Goal: Task Accomplishment & Management: Complete application form

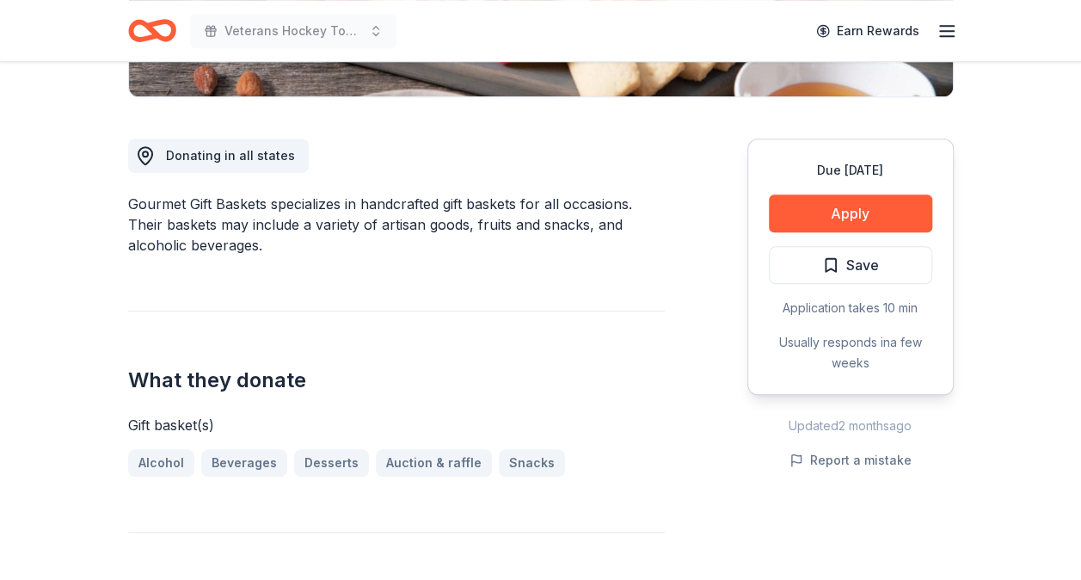
scroll to position [430, 0]
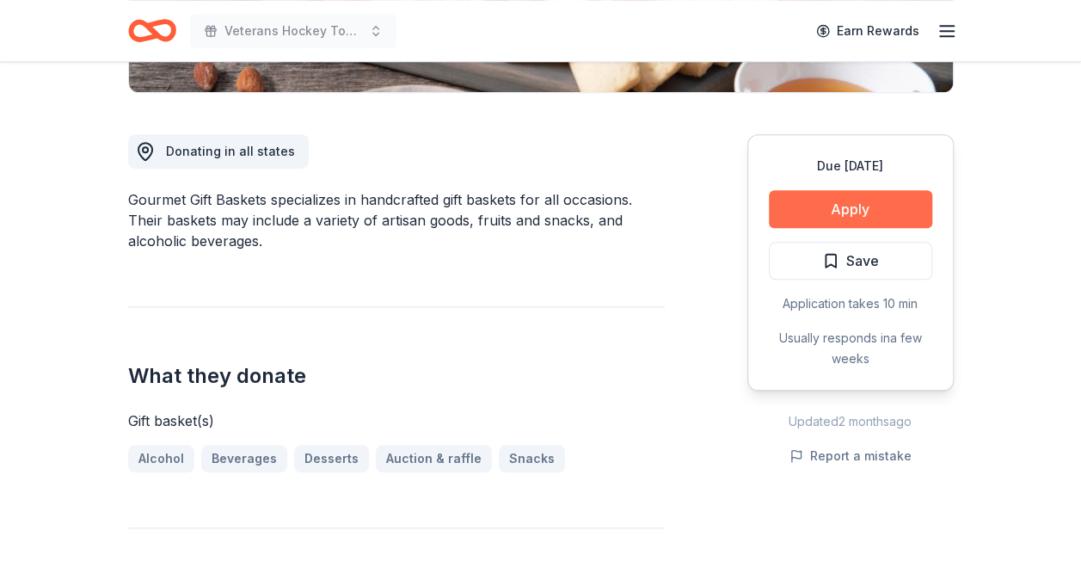
click at [843, 206] on button "Apply" at bounding box center [850, 209] width 163 height 38
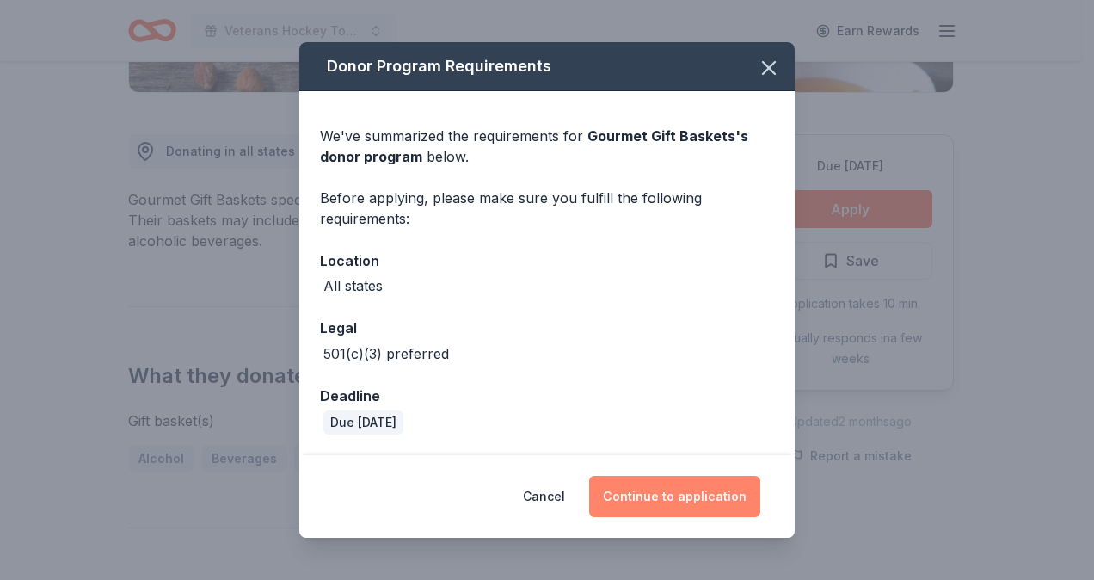
click at [641, 497] on button "Continue to application" at bounding box center [674, 496] width 171 height 41
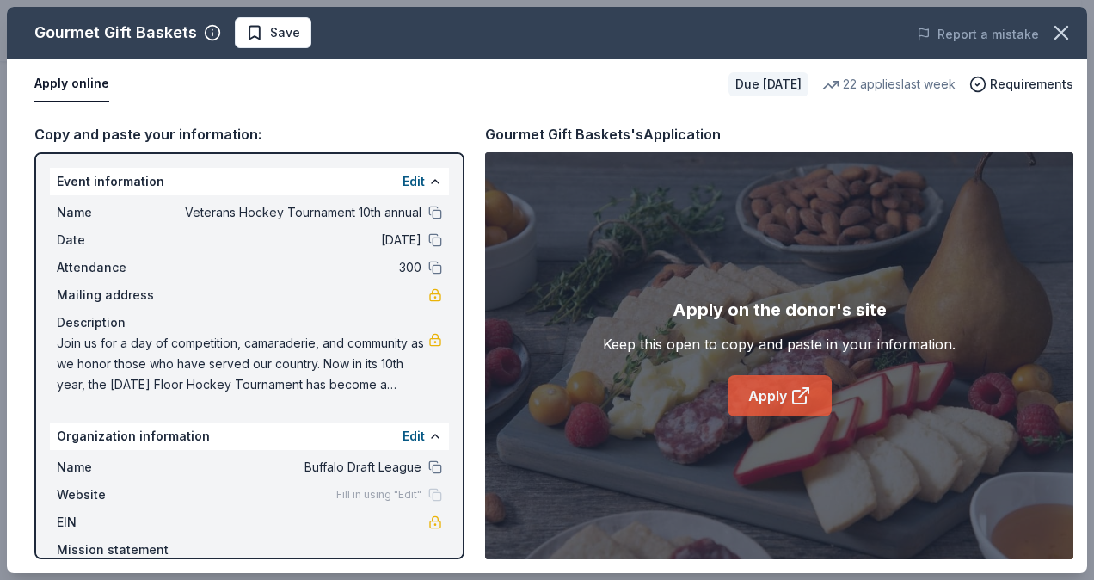
click at [807, 394] on icon at bounding box center [800, 395] width 21 height 21
click at [1058, 36] on icon "button" at bounding box center [1061, 33] width 12 height 12
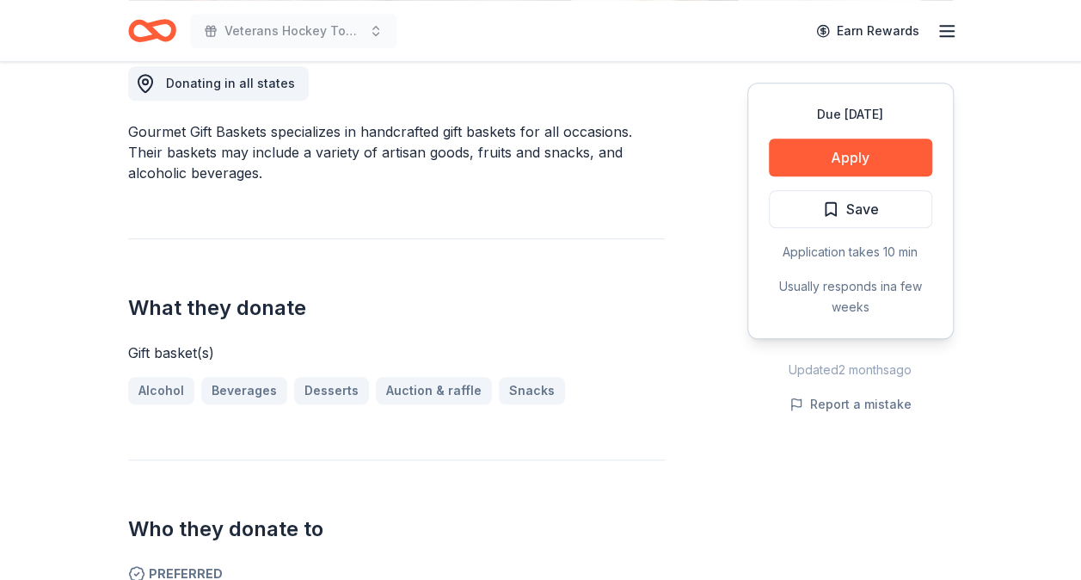
scroll to position [602, 0]
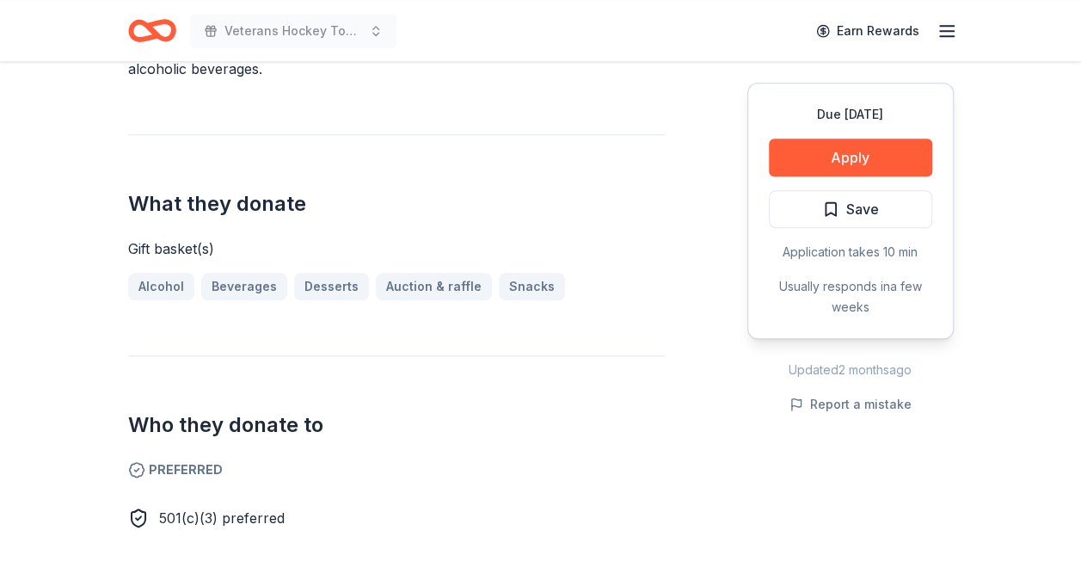
click at [461, 230] on div "What they donate Gift basket(s) Alcohol Beverages Desserts Auction & raffle Sna…" at bounding box center [396, 217] width 537 height 166
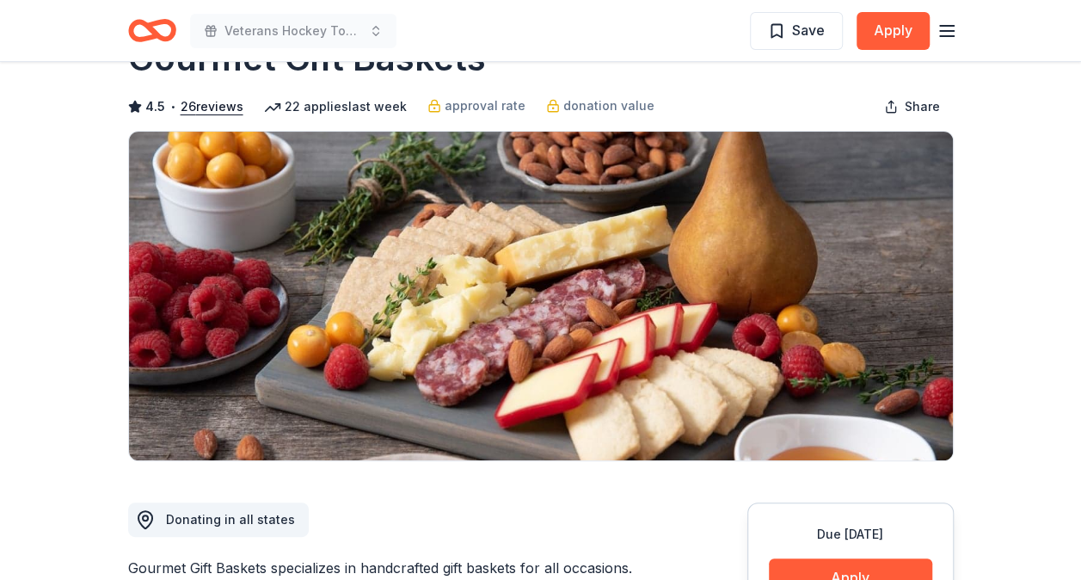
scroll to position [0, 0]
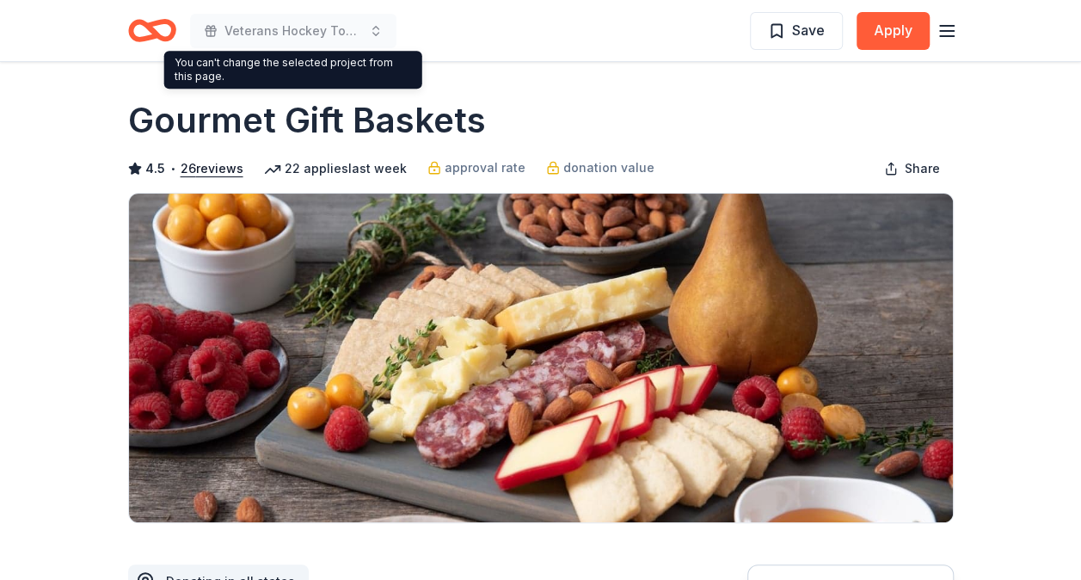
click at [937, 34] on icon "button" at bounding box center [946, 31] width 21 height 21
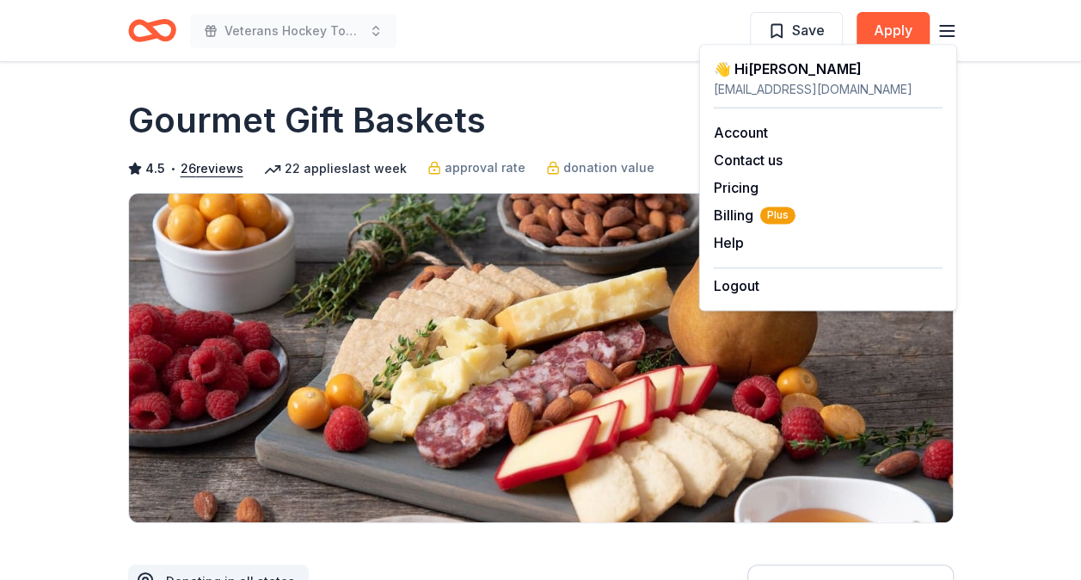
click at [574, 116] on div "Gourmet Gift Baskets" at bounding box center [540, 120] width 825 height 48
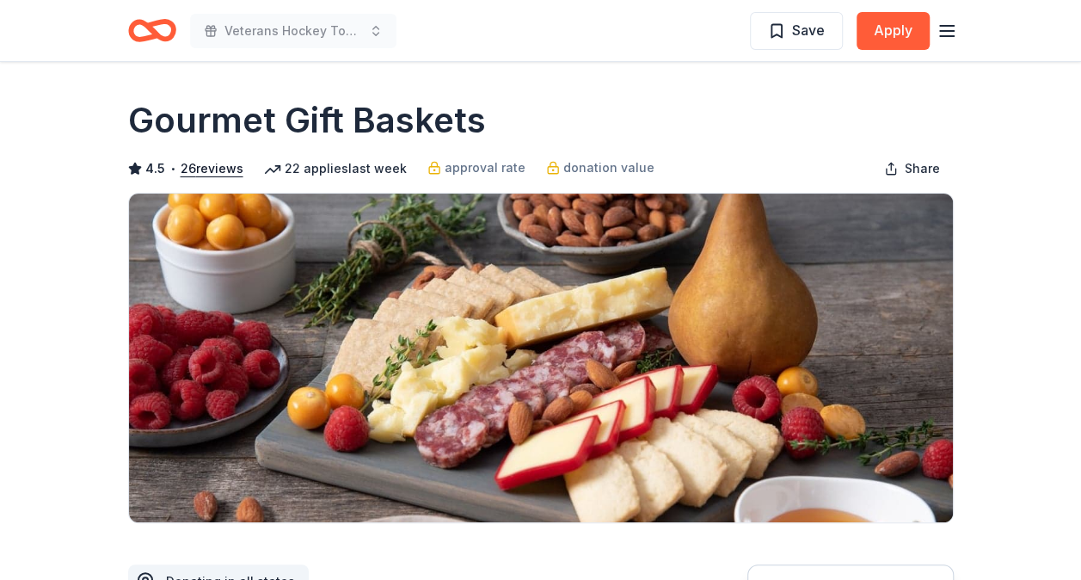
click at [166, 34] on icon "Home" at bounding box center [152, 30] width 48 height 40
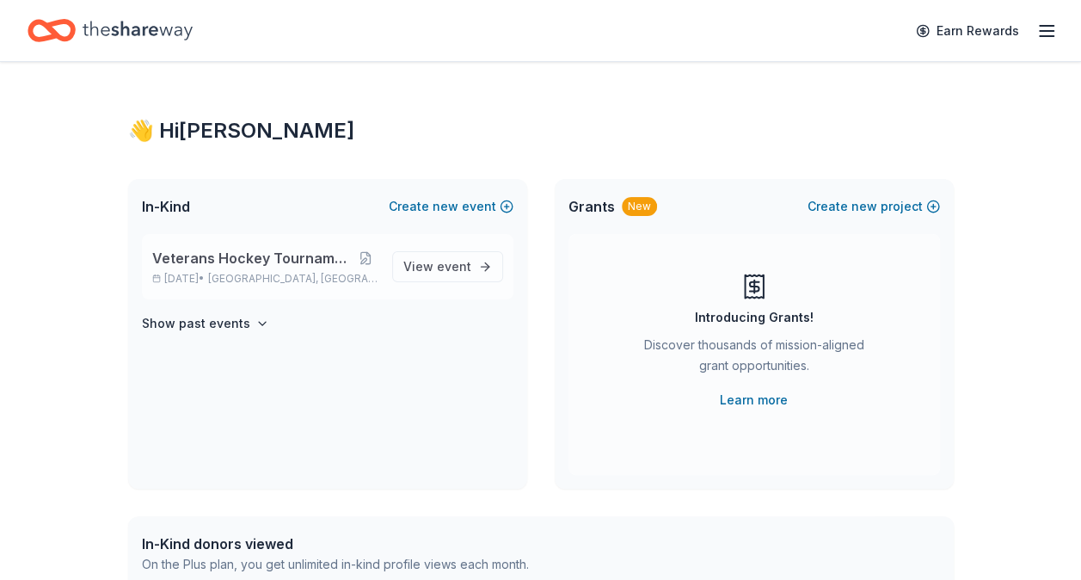
click at [378, 284] on p "Nov 08, 2025 • Hamburg, NY" at bounding box center [265, 279] width 226 height 14
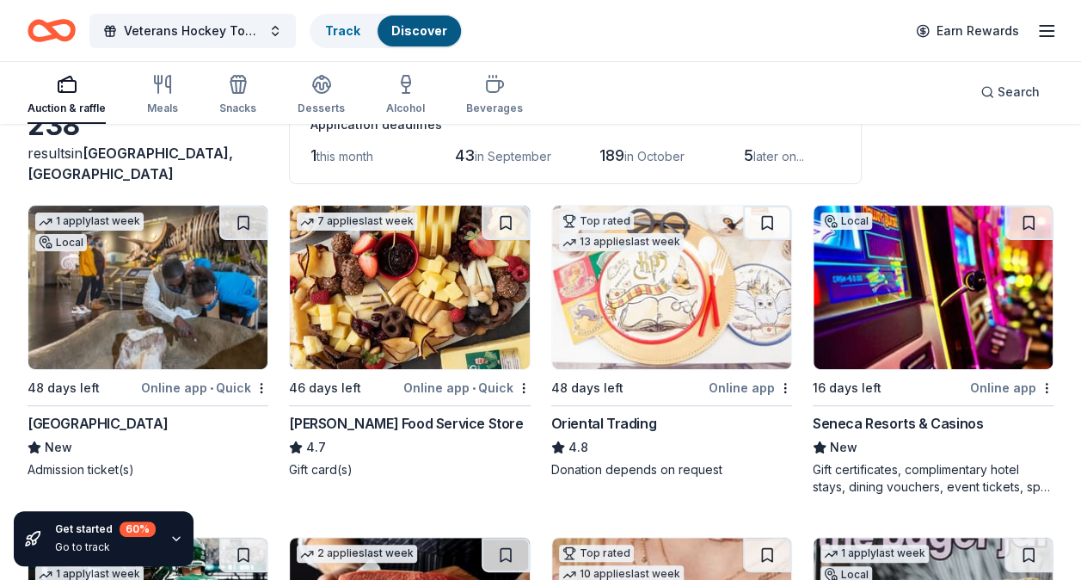
scroll to position [172, 0]
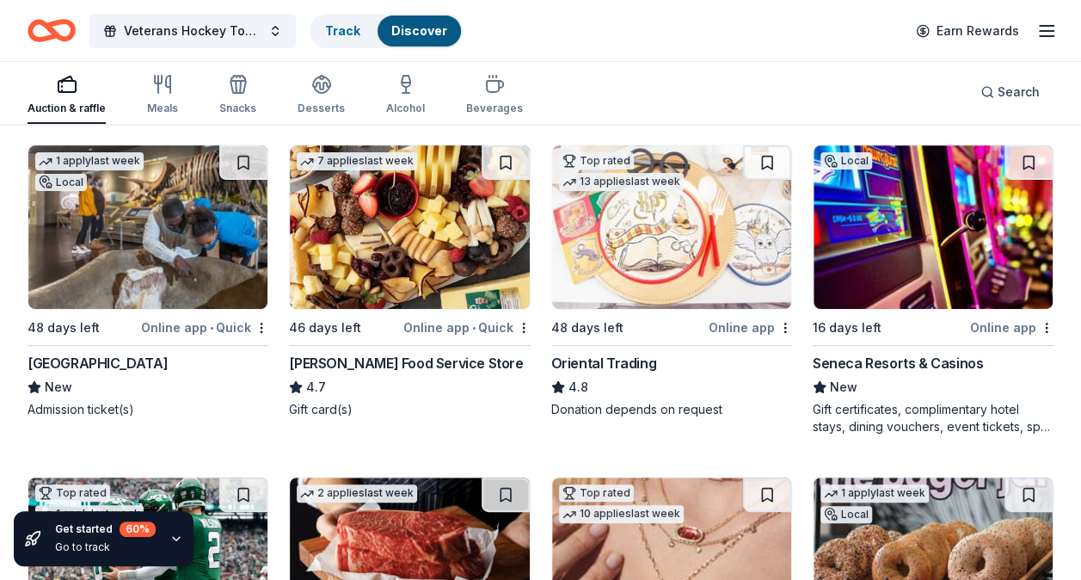
click at [1014, 333] on div "Online app" at bounding box center [1011, 326] width 83 height 21
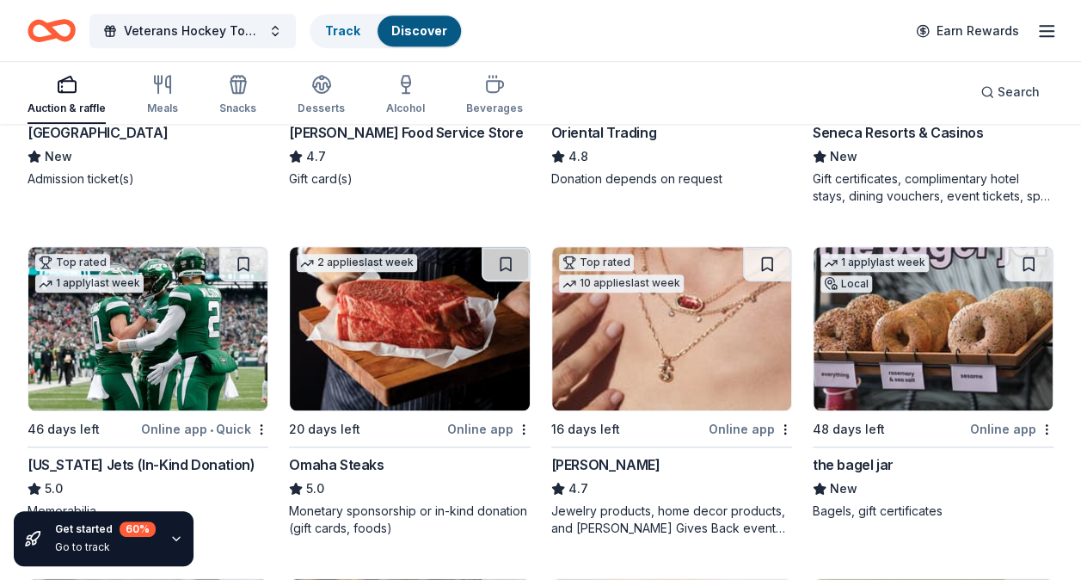
scroll to position [430, 0]
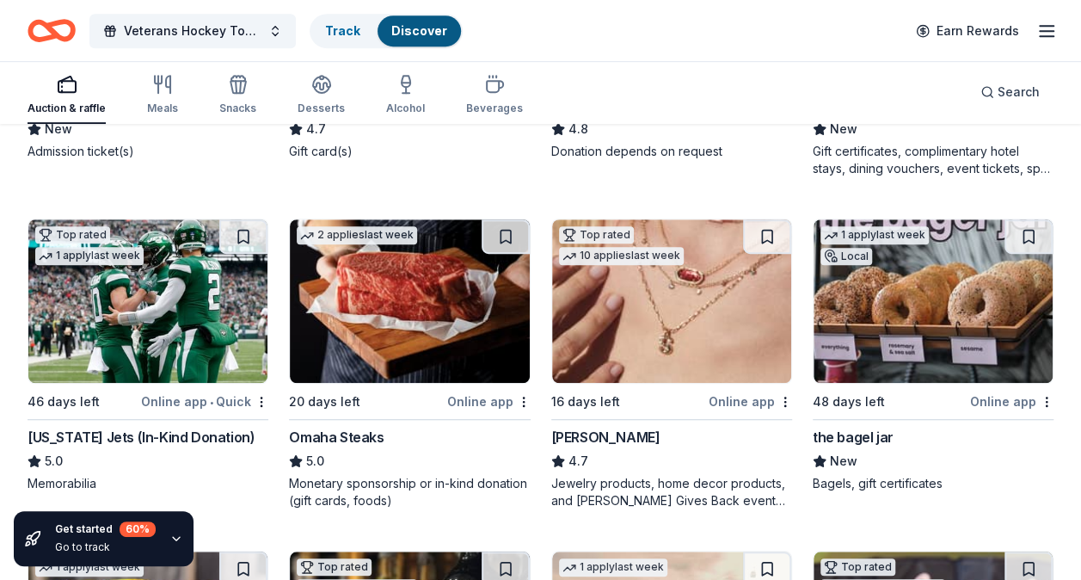
click at [691, 347] on img at bounding box center [671, 300] width 239 height 163
click at [414, 222] on div "2 applies last week" at bounding box center [357, 233] width 134 height 28
click at [903, 301] on img at bounding box center [932, 300] width 239 height 163
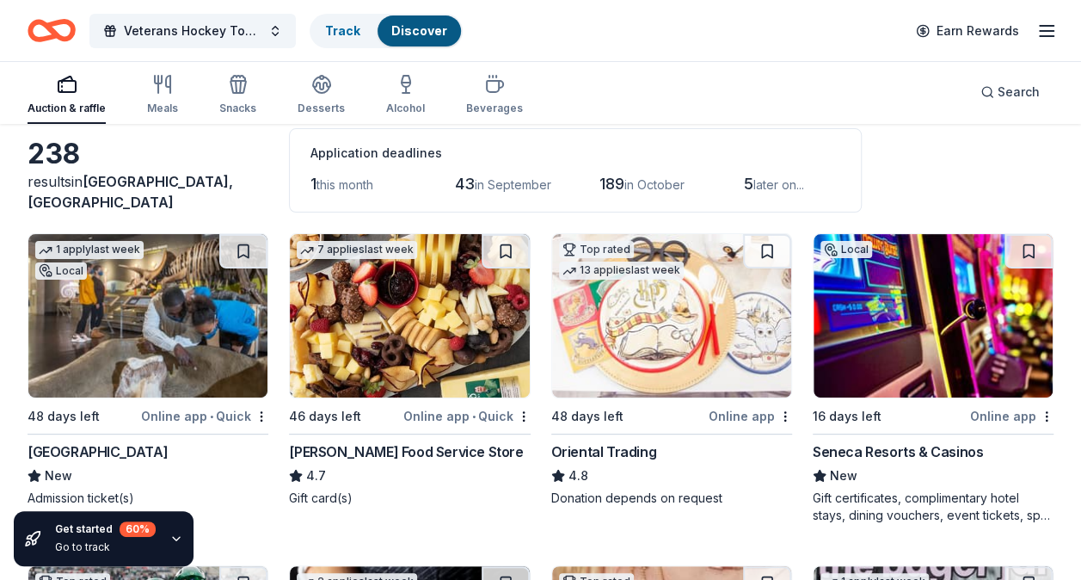
scroll to position [0, 0]
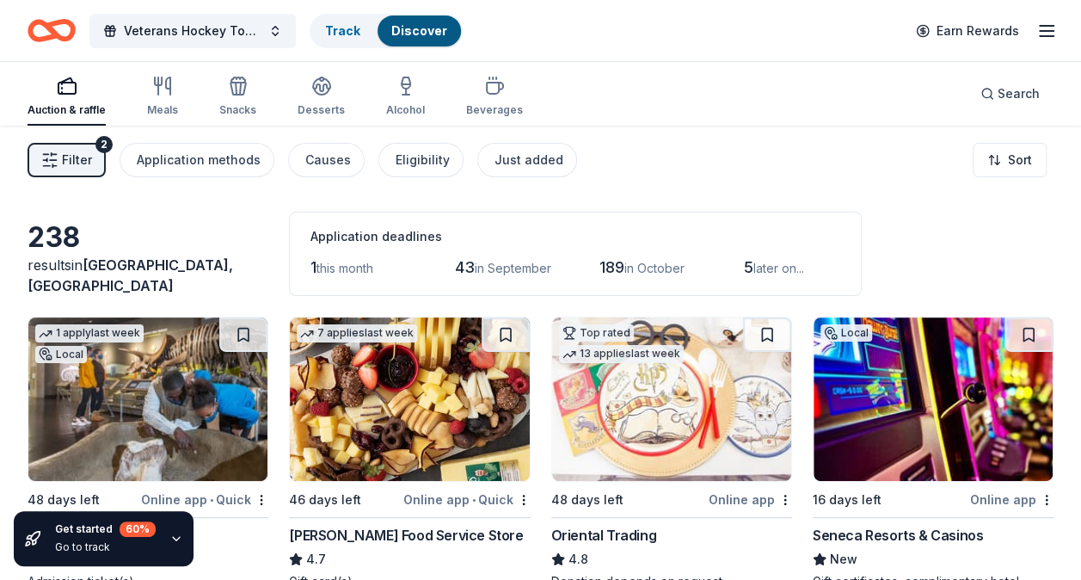
drag, startPoint x: 353, startPoint y: 282, endPoint x: 351, endPoint y: 272, distance: 10.5
click at [353, 282] on div "Application deadlines 1 this month 43 in September 189 in October 5 later on..." at bounding box center [575, 254] width 573 height 84
click at [351, 267] on span "this month" at bounding box center [344, 268] width 57 height 15
click at [350, 267] on span "this month" at bounding box center [344, 268] width 57 height 15
click at [996, 161] on html "10% Veterans Hockey Tournament 10th annual Track Discover Earn Rewards Auction …" at bounding box center [540, 290] width 1081 height 580
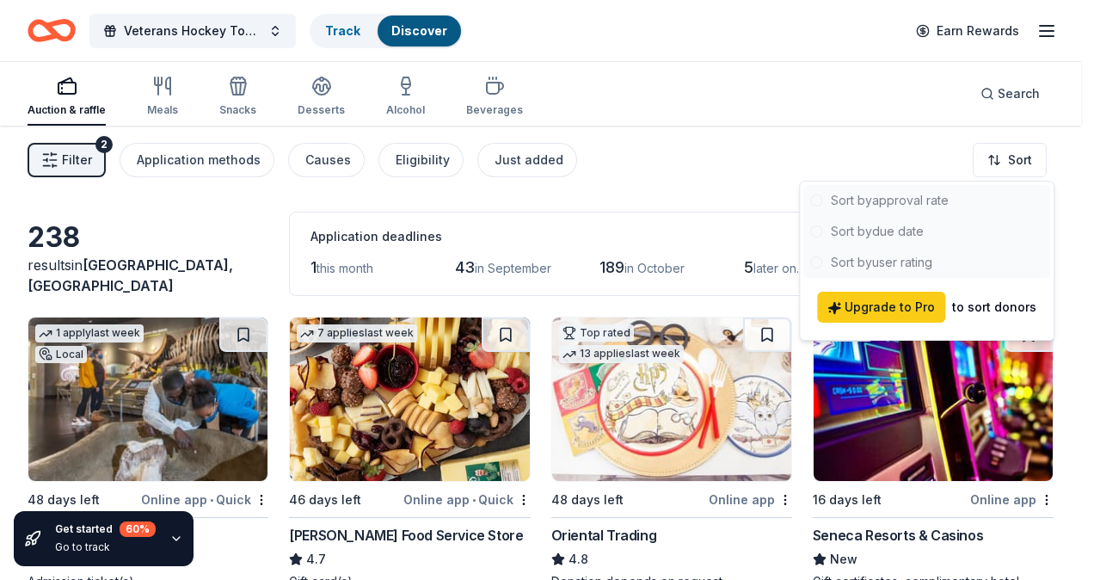
click at [893, 235] on div at bounding box center [926, 231] width 247 height 93
click at [636, 179] on html "10% Veterans Hockey Tournament 10th annual Track Discover Earn Rewards Auction …" at bounding box center [547, 290] width 1094 height 580
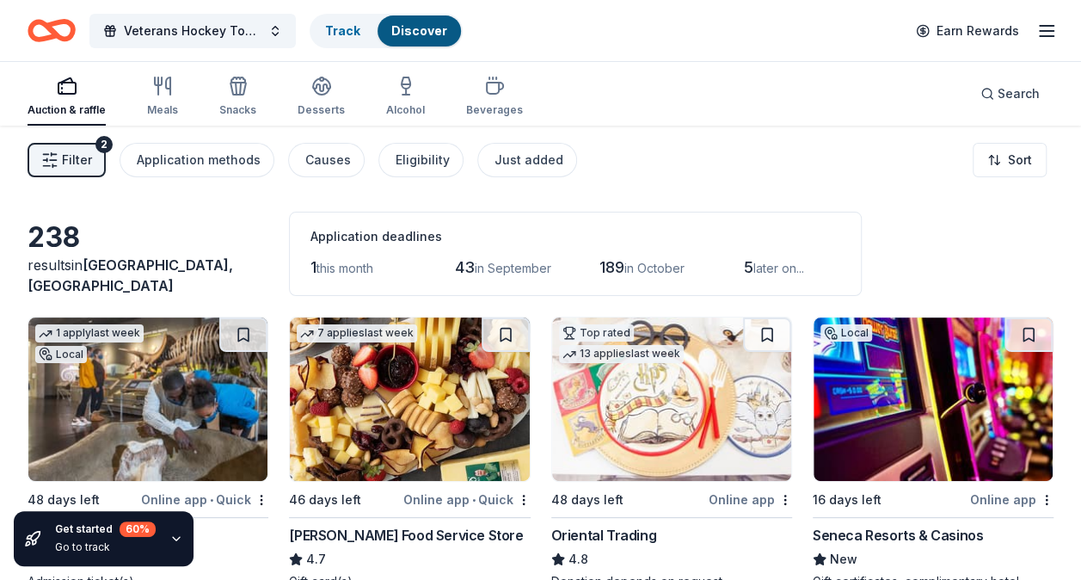
click at [36, 162] on button "Filter 2" at bounding box center [67, 160] width 78 height 34
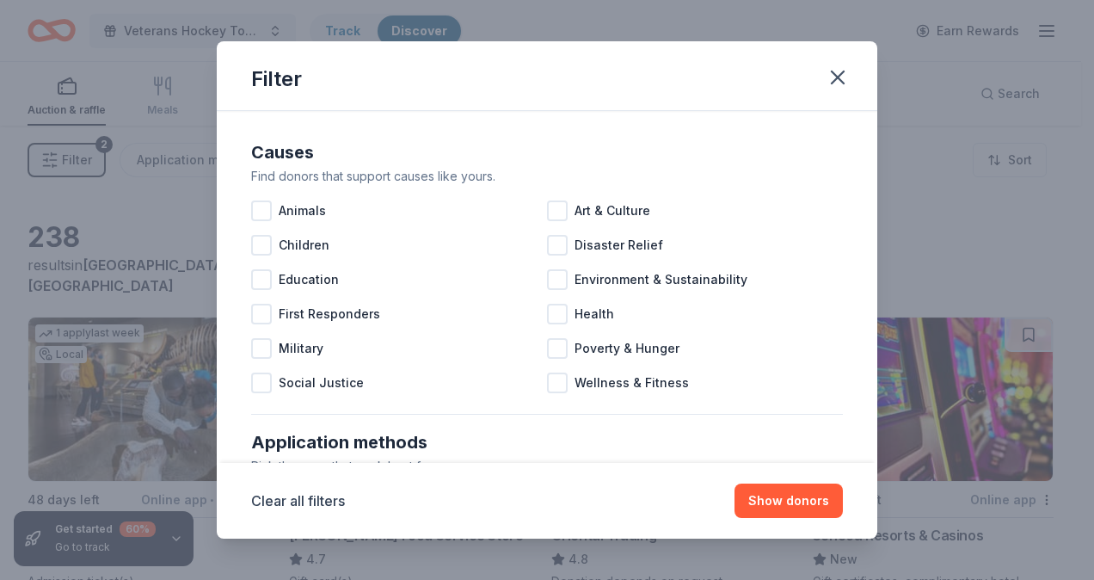
click at [40, 162] on div "Filter Causes Find donors that support causes like yours. Animals Art & Culture…" at bounding box center [547, 290] width 1094 height 580
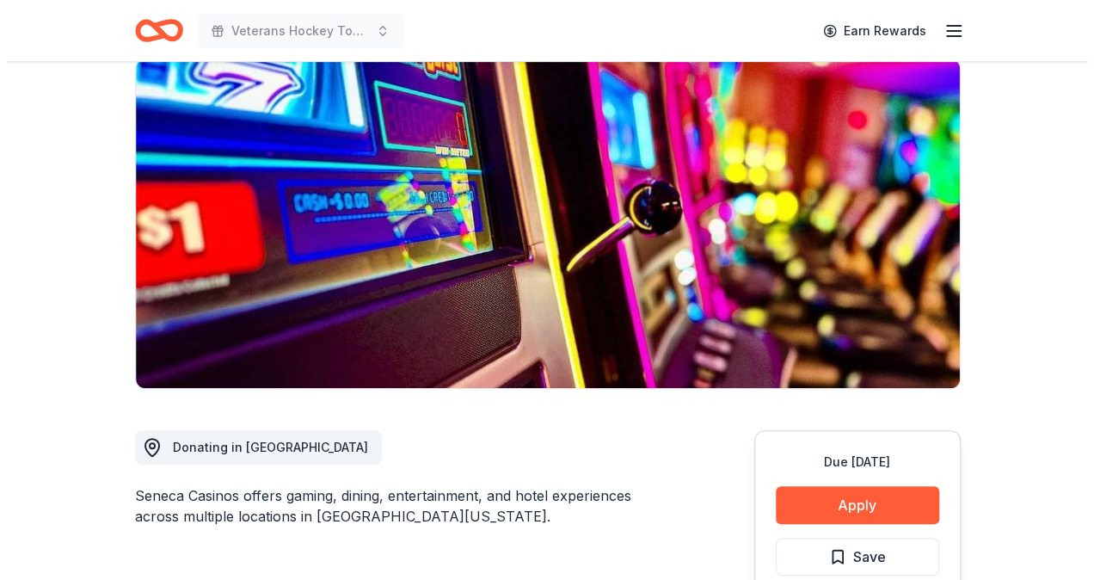
scroll to position [344, 0]
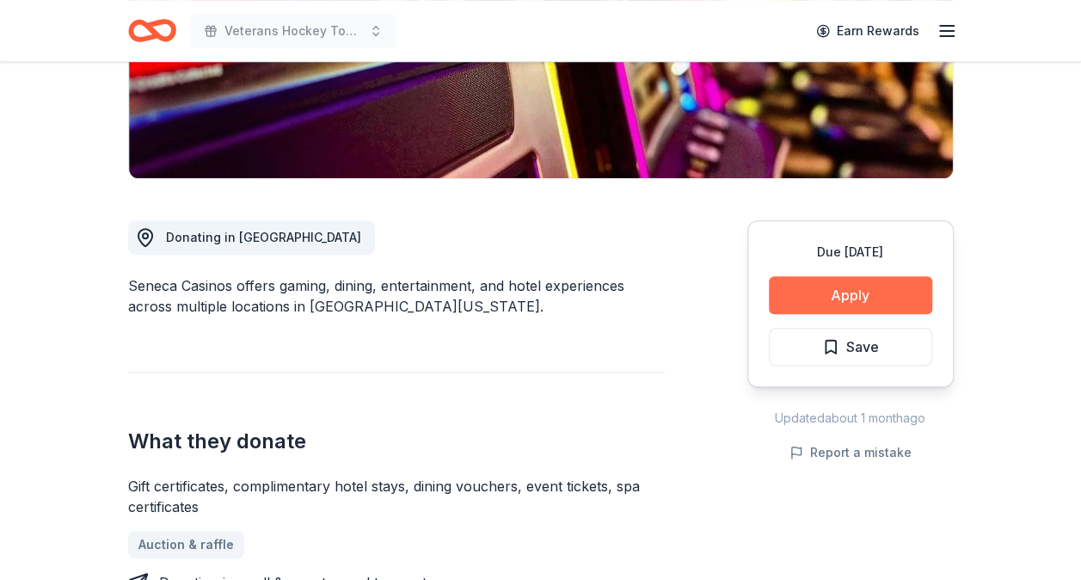
click at [833, 283] on button "Apply" at bounding box center [850, 295] width 163 height 38
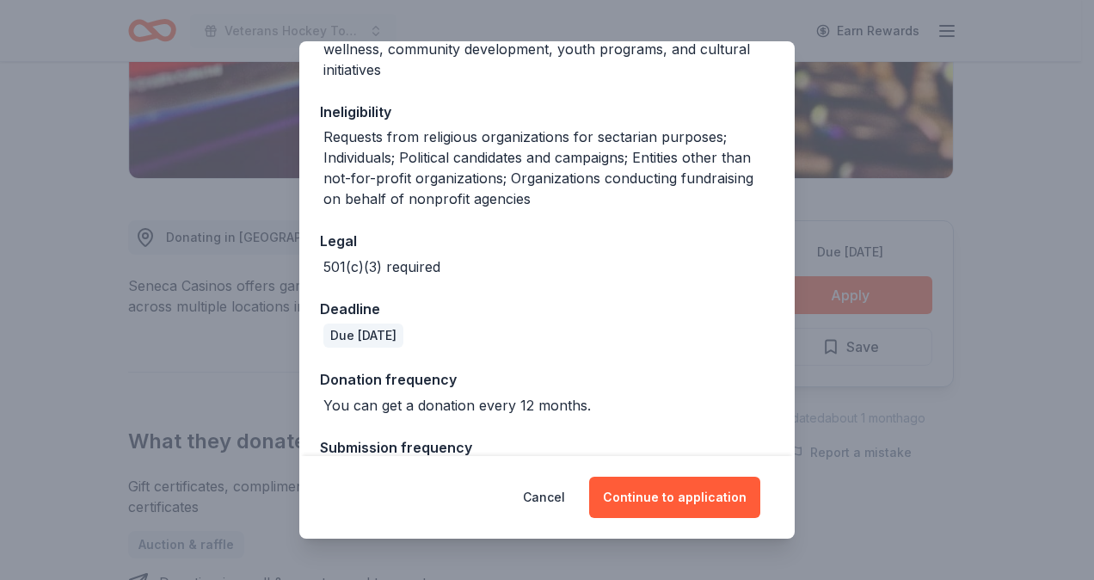
scroll to position [371, 0]
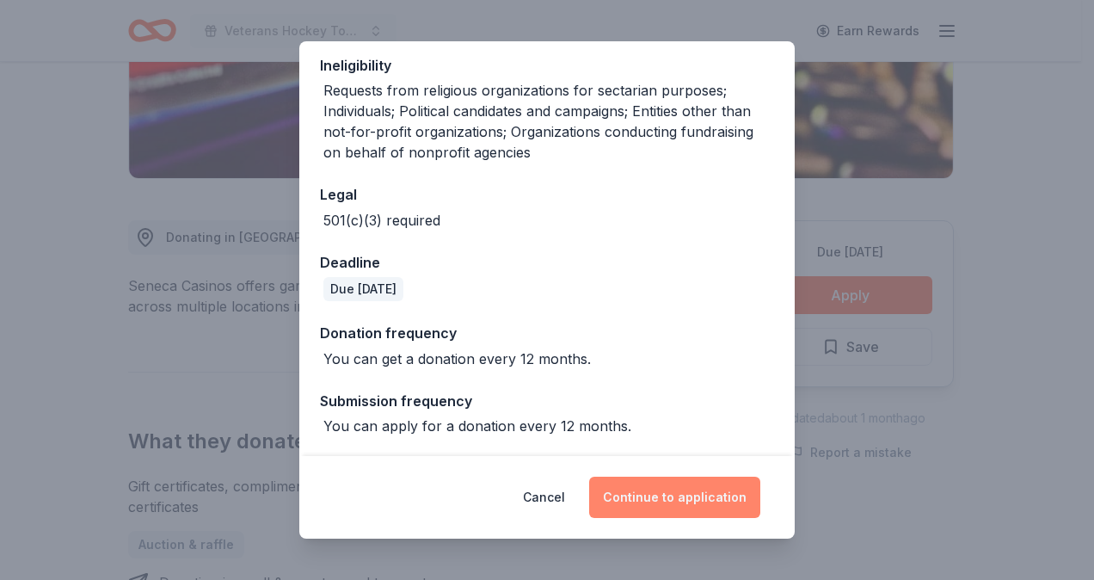
click at [671, 487] on button "Continue to application" at bounding box center [674, 496] width 171 height 41
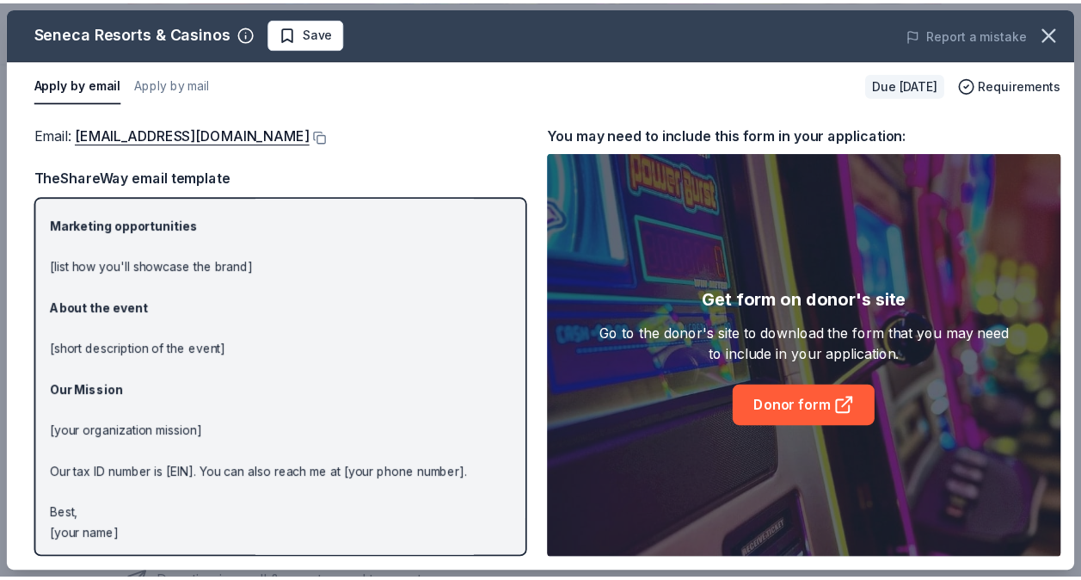
scroll to position [121, 0]
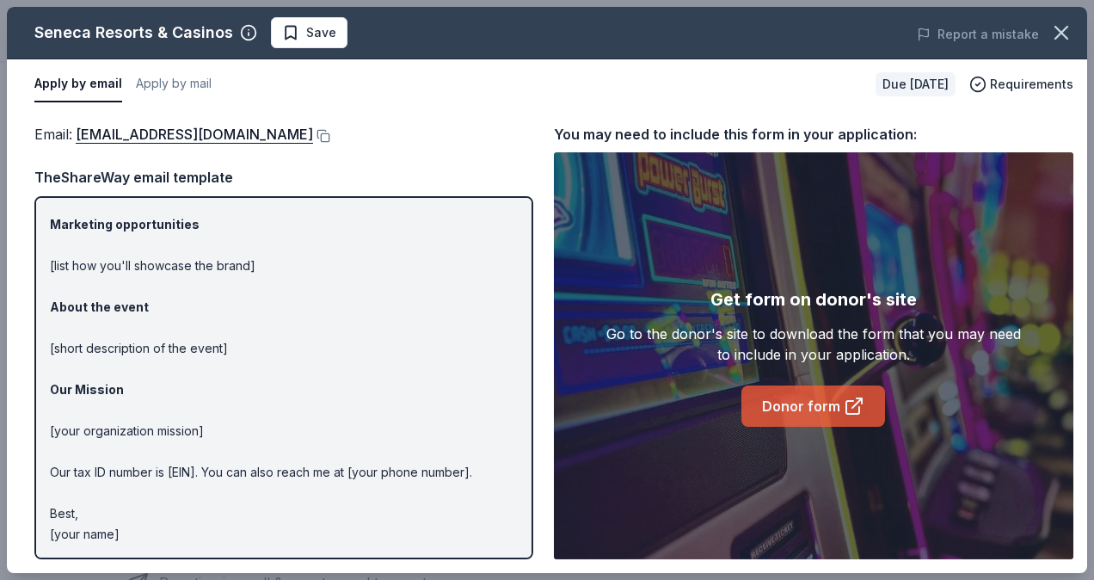
click at [795, 408] on link "Donor form" at bounding box center [813, 405] width 144 height 41
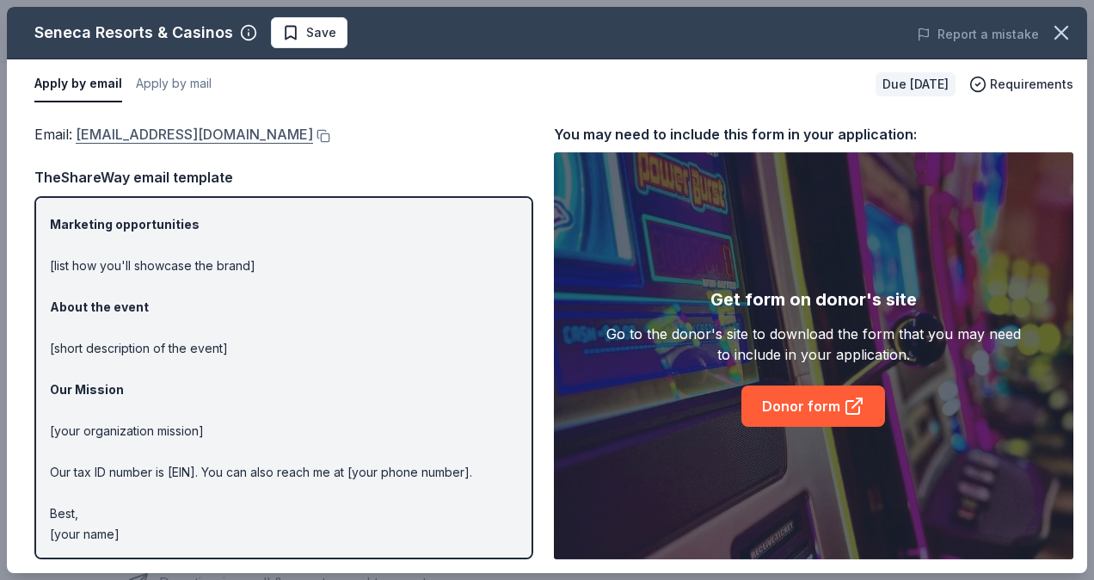
click at [206, 134] on link "donations@senecacasinos.com" at bounding box center [194, 134] width 237 height 22
click at [291, 173] on div "TheShareWay email template" at bounding box center [283, 177] width 499 height 22
click at [313, 141] on button at bounding box center [321, 136] width 17 height 14
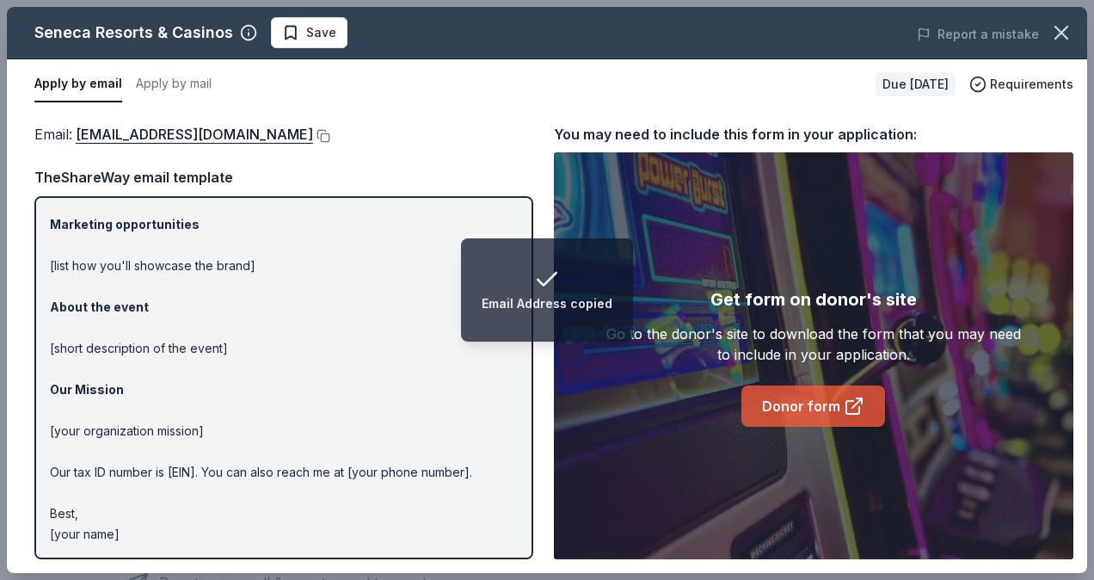
click at [793, 411] on link "Donor form" at bounding box center [813, 405] width 144 height 41
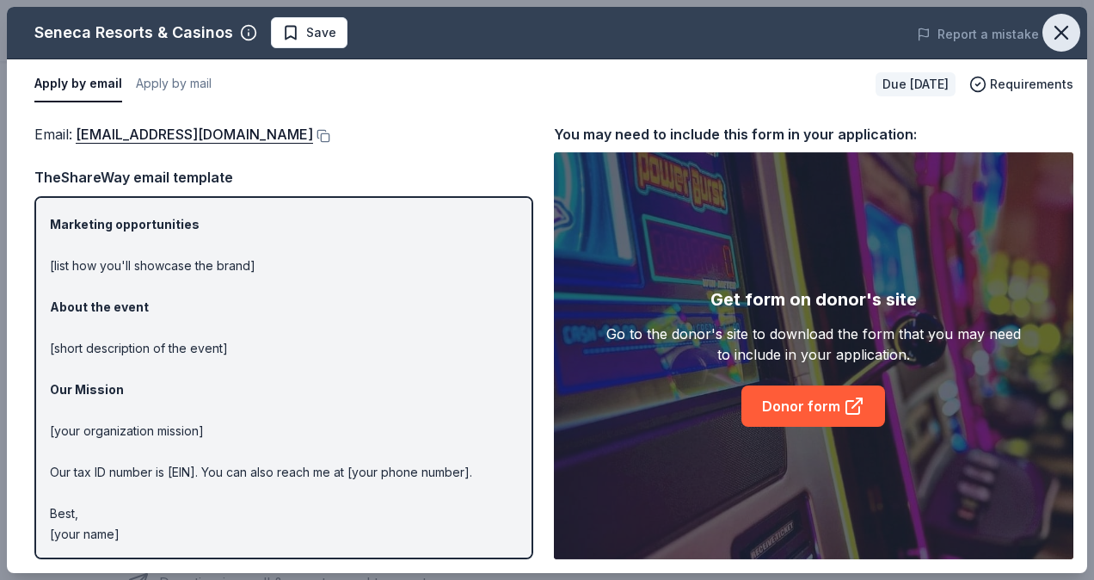
click at [1063, 29] on icon "button" at bounding box center [1061, 33] width 12 height 12
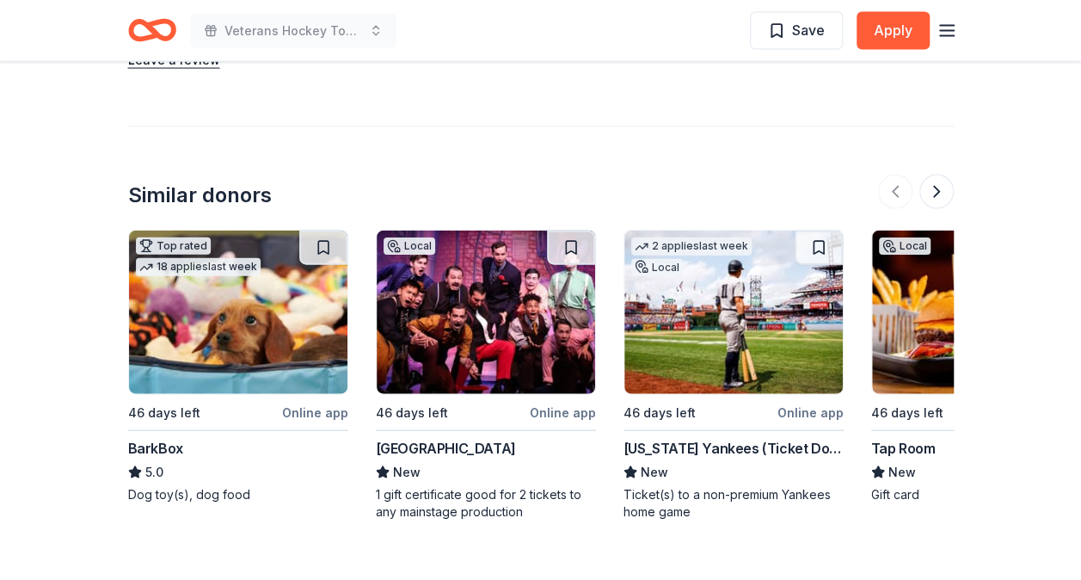
scroll to position [1892, 0]
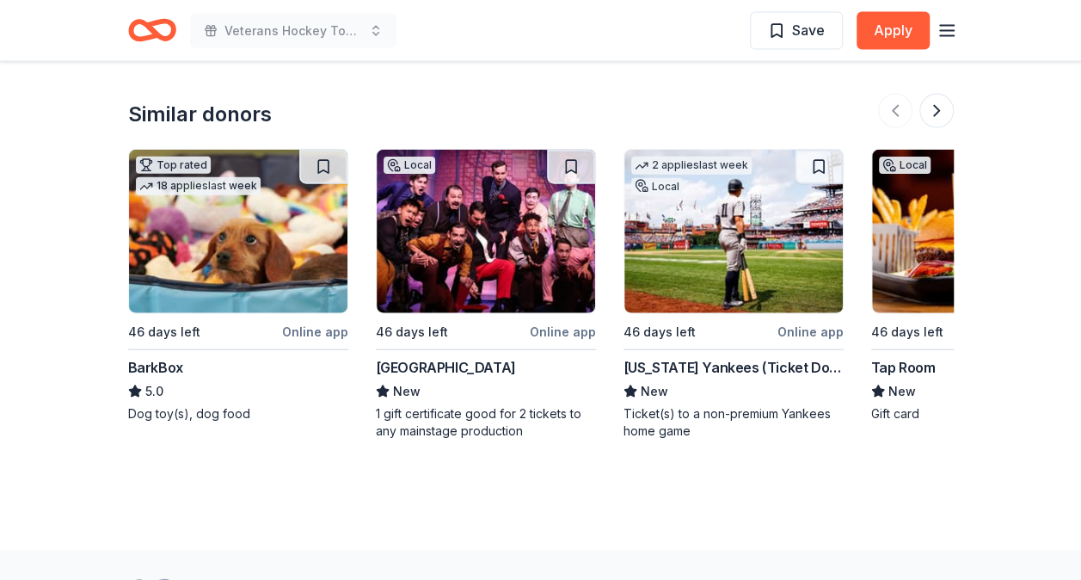
click at [256, 216] on img at bounding box center [238, 231] width 218 height 163
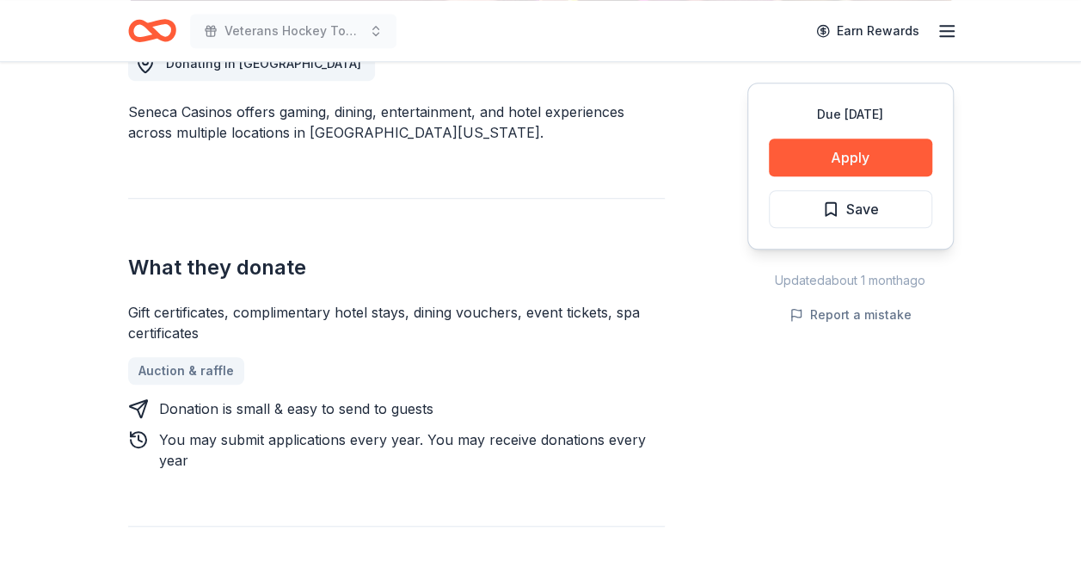
scroll to position [263, 0]
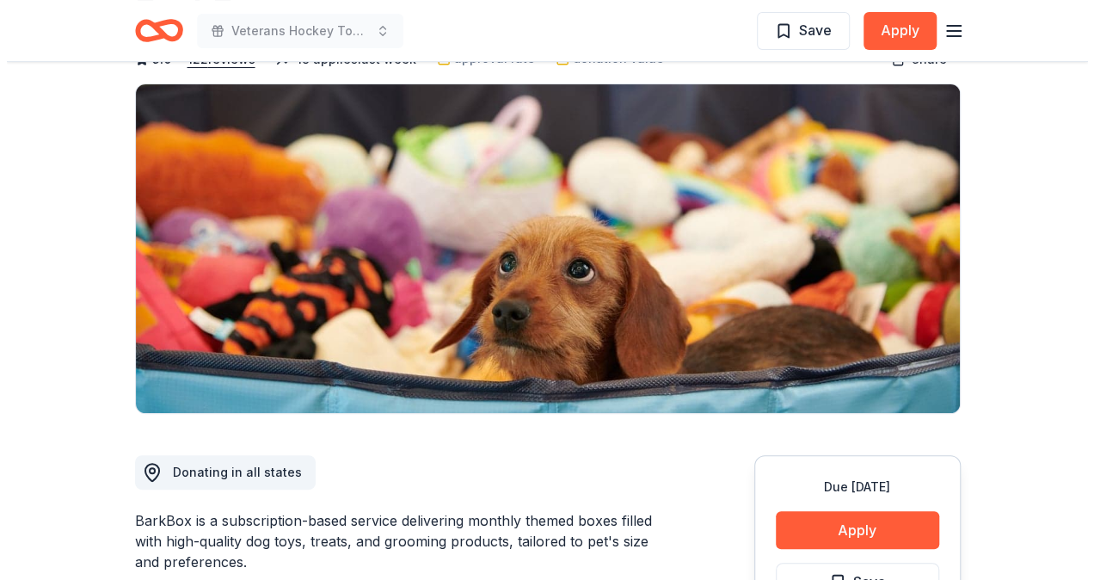
scroll to position [344, 0]
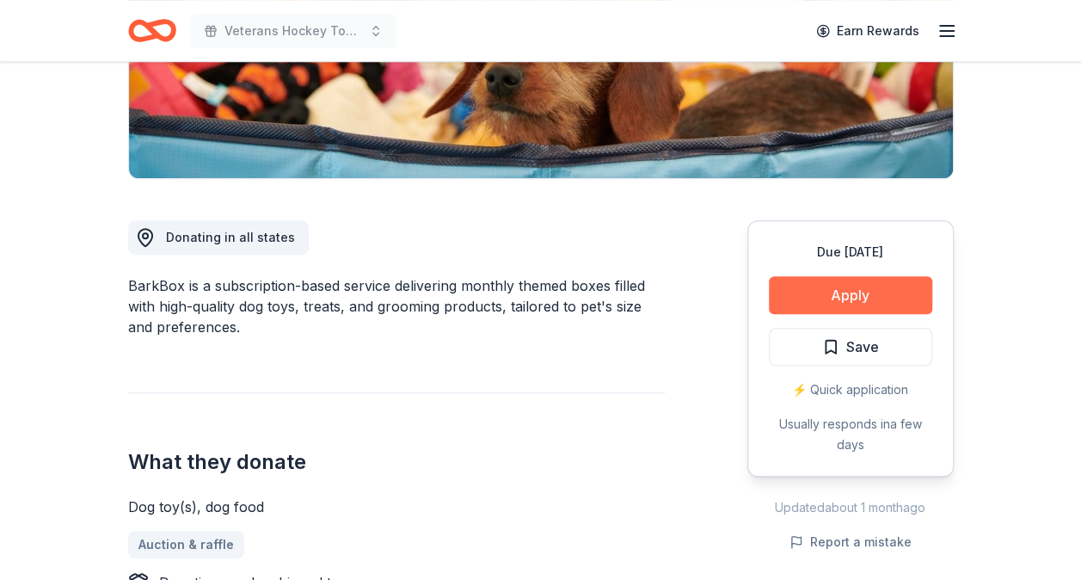
click at [841, 284] on button "Apply" at bounding box center [850, 295] width 163 height 38
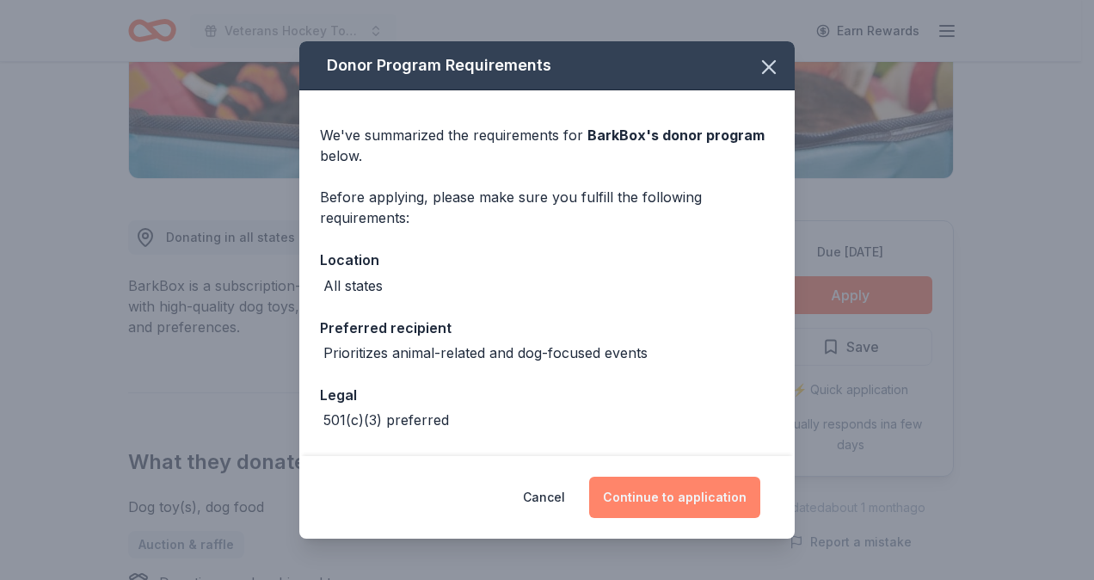
click at [727, 483] on button "Continue to application" at bounding box center [674, 496] width 171 height 41
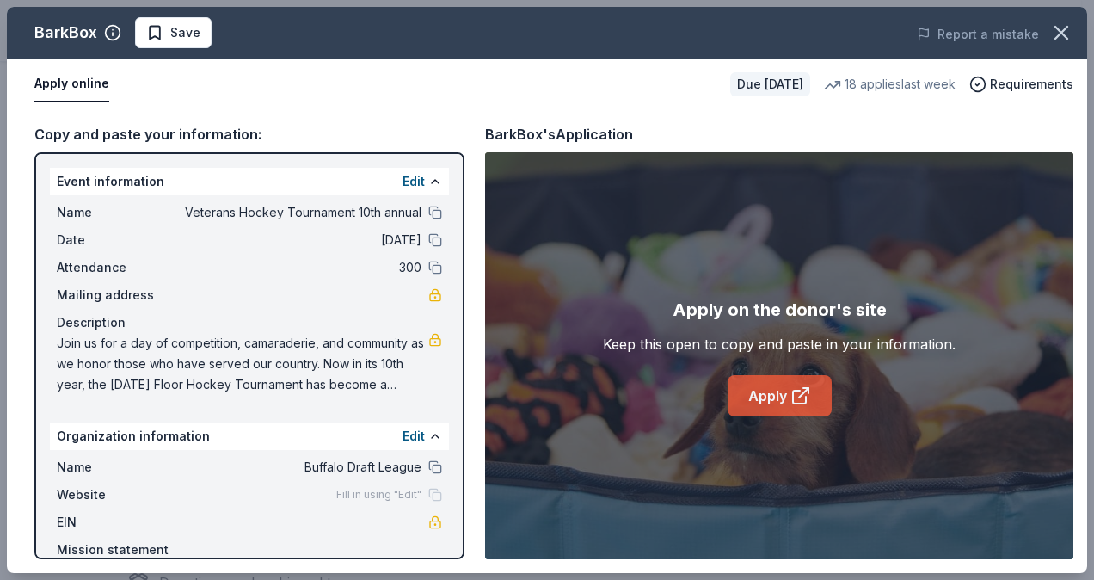
click at [805, 394] on icon at bounding box center [800, 395] width 21 height 21
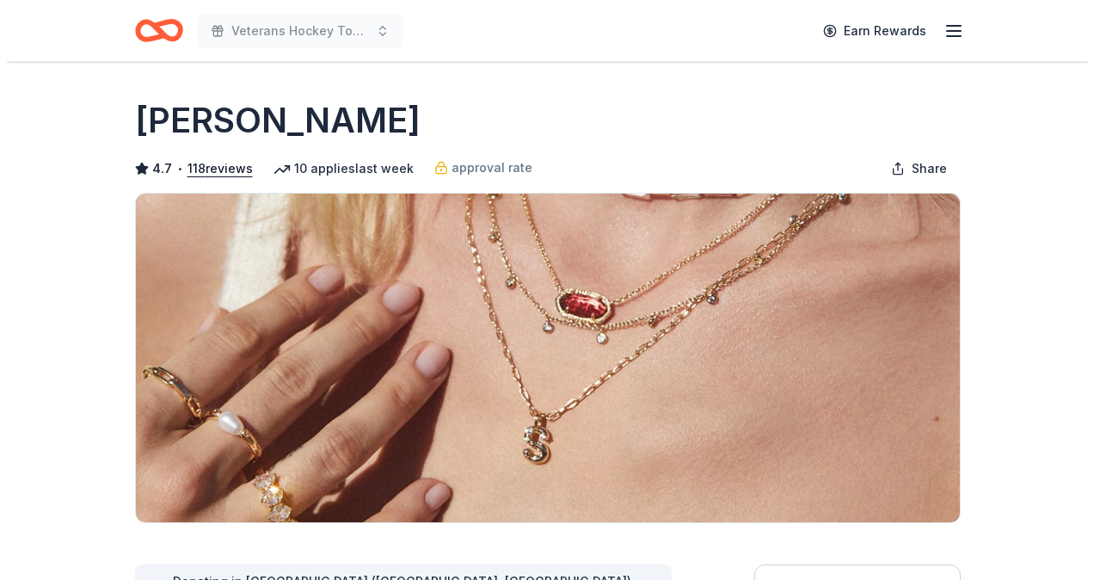
scroll to position [344, 0]
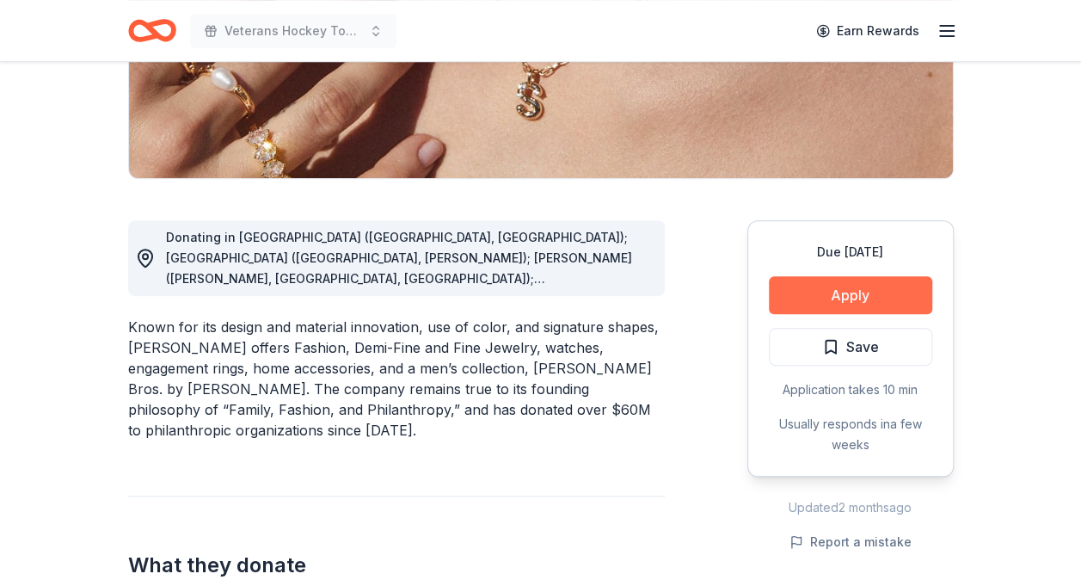
click at [896, 301] on button "Apply" at bounding box center [850, 295] width 163 height 38
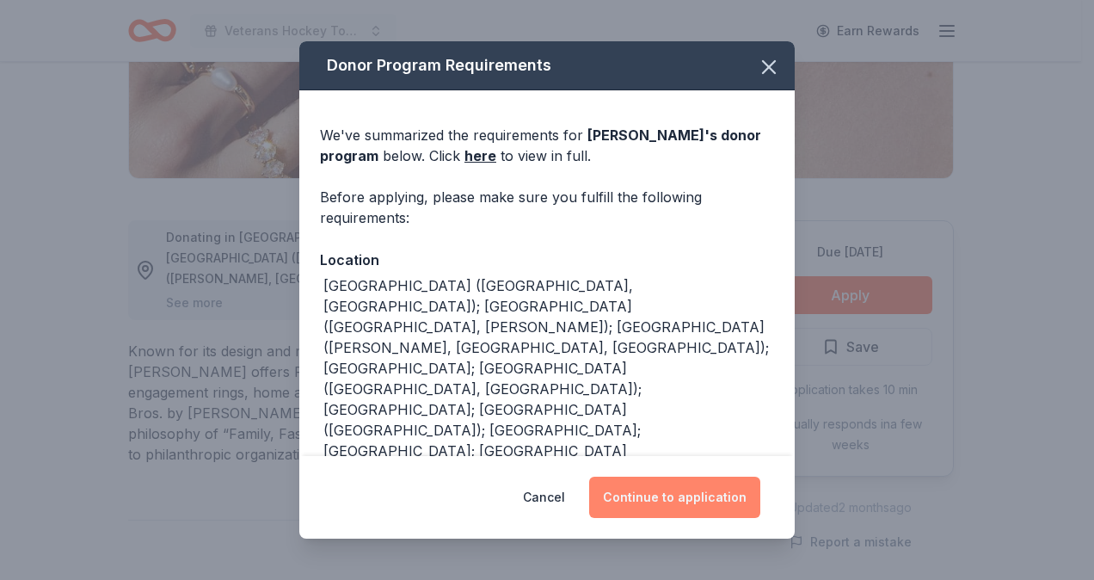
click at [695, 493] on button "Continue to application" at bounding box center [674, 496] width 171 height 41
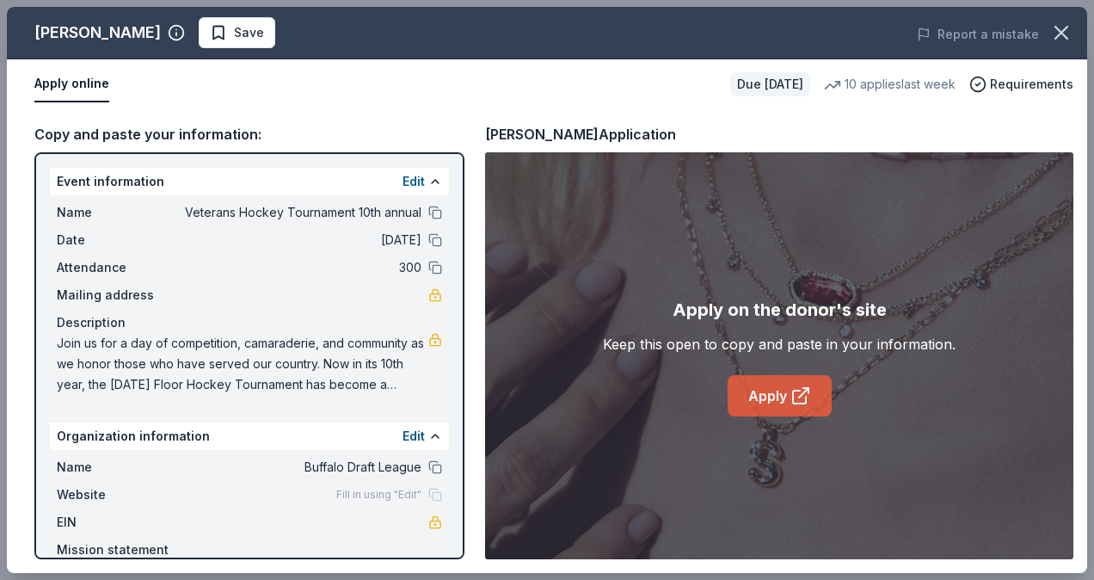
click at [776, 384] on link "Apply" at bounding box center [779, 395] width 104 height 41
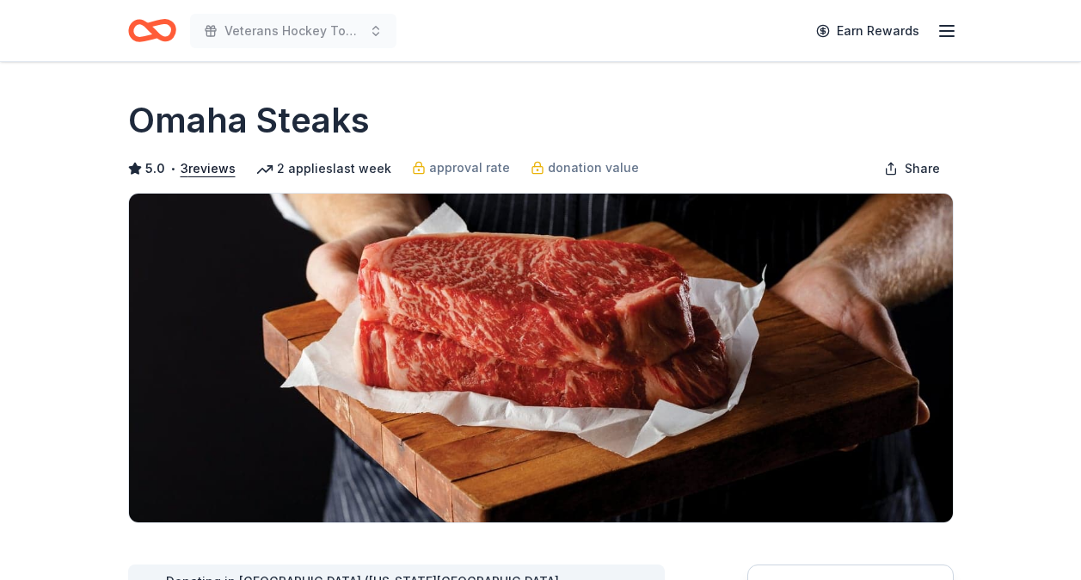
scroll to position [430, 0]
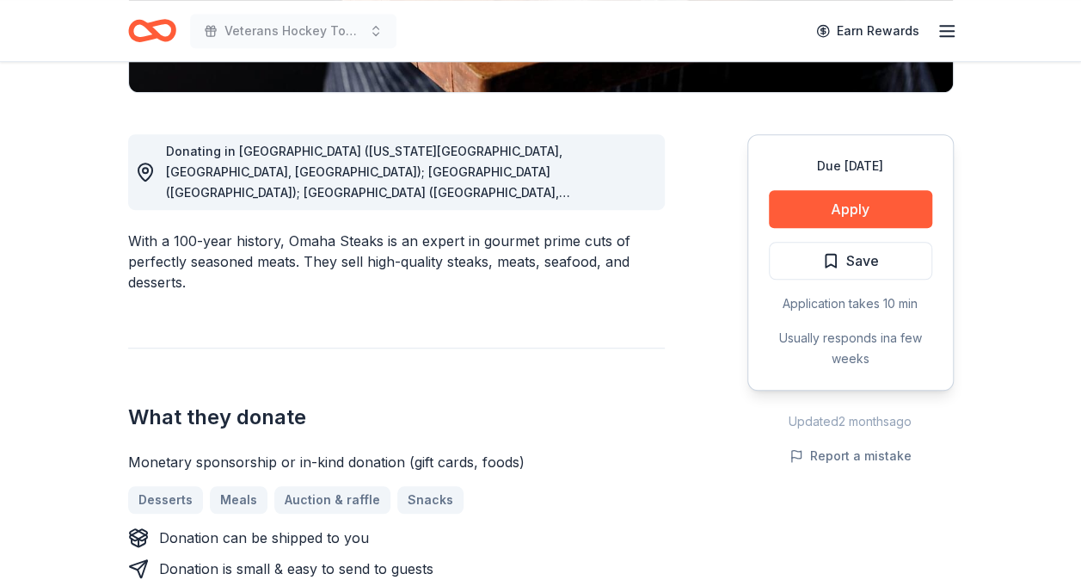
click at [570, 193] on span "Donating in [GEOGRAPHIC_DATA] ([US_STATE][GEOGRAPHIC_DATA], [GEOGRAPHIC_DATA], …" at bounding box center [368, 337] width 404 height 386
click at [570, 198] on span "Donating in [GEOGRAPHIC_DATA] ([US_STATE][GEOGRAPHIC_DATA], [GEOGRAPHIC_DATA], …" at bounding box center [368, 337] width 404 height 386
click at [138, 171] on icon at bounding box center [145, 171] width 14 height 17
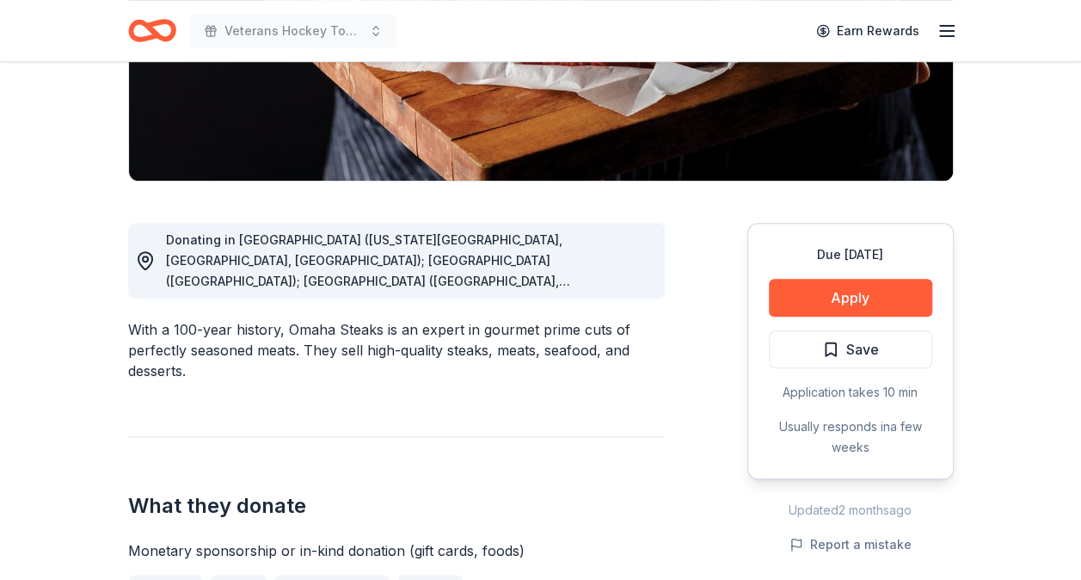
scroll to position [258, 0]
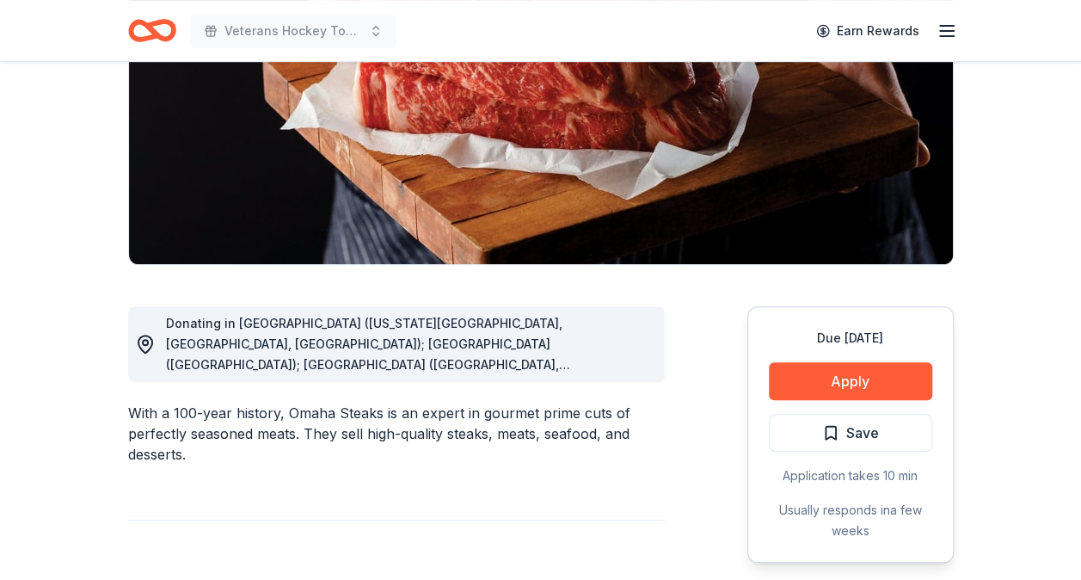
click at [570, 361] on span "Donating in CO (Colorado Springs, Denver, Westminster); CT (South Windsor); FL …" at bounding box center [368, 509] width 404 height 386
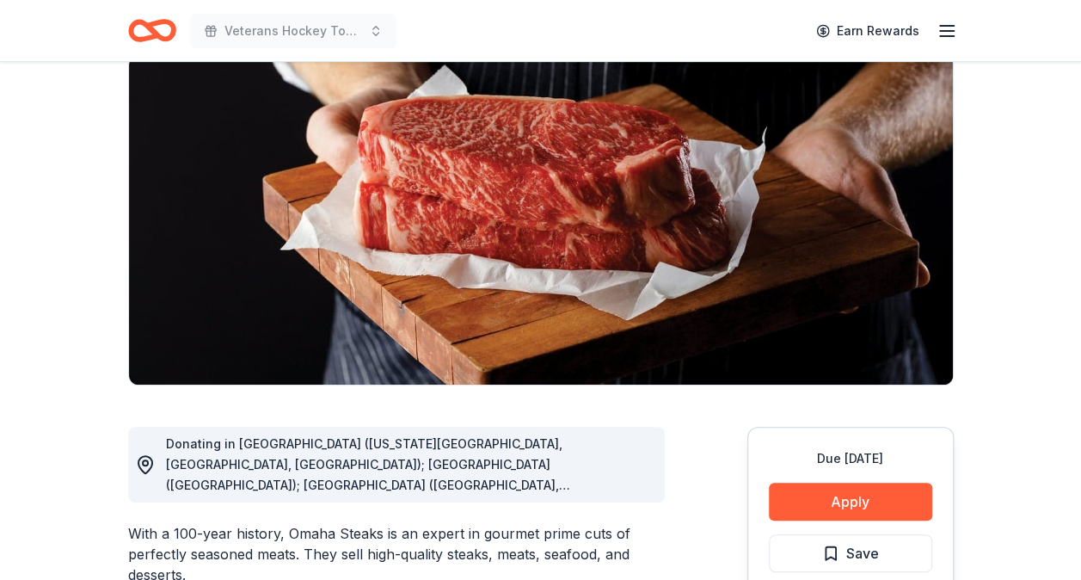
scroll to position [0, 0]
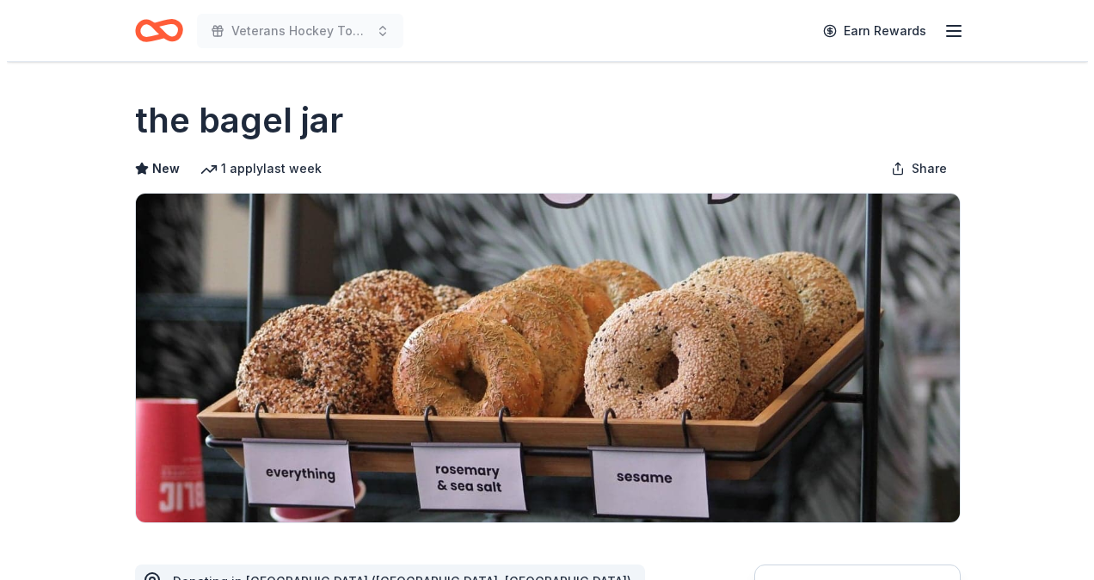
scroll to position [344, 0]
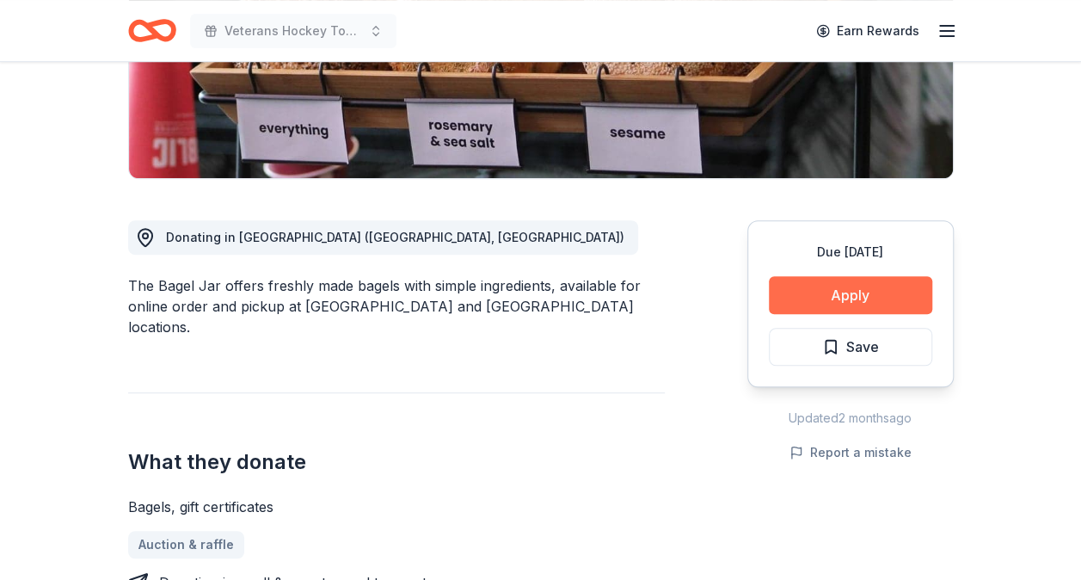
click at [900, 300] on button "Apply" at bounding box center [850, 295] width 163 height 38
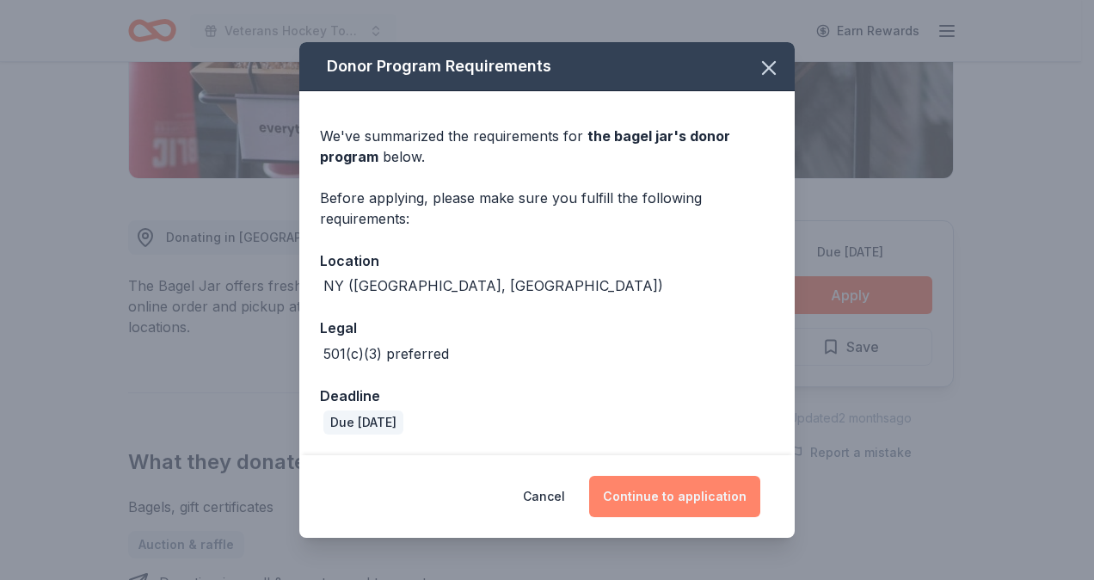
click at [684, 486] on button "Continue to application" at bounding box center [674, 496] width 171 height 41
